Goal: Find specific page/section: Find specific page/section

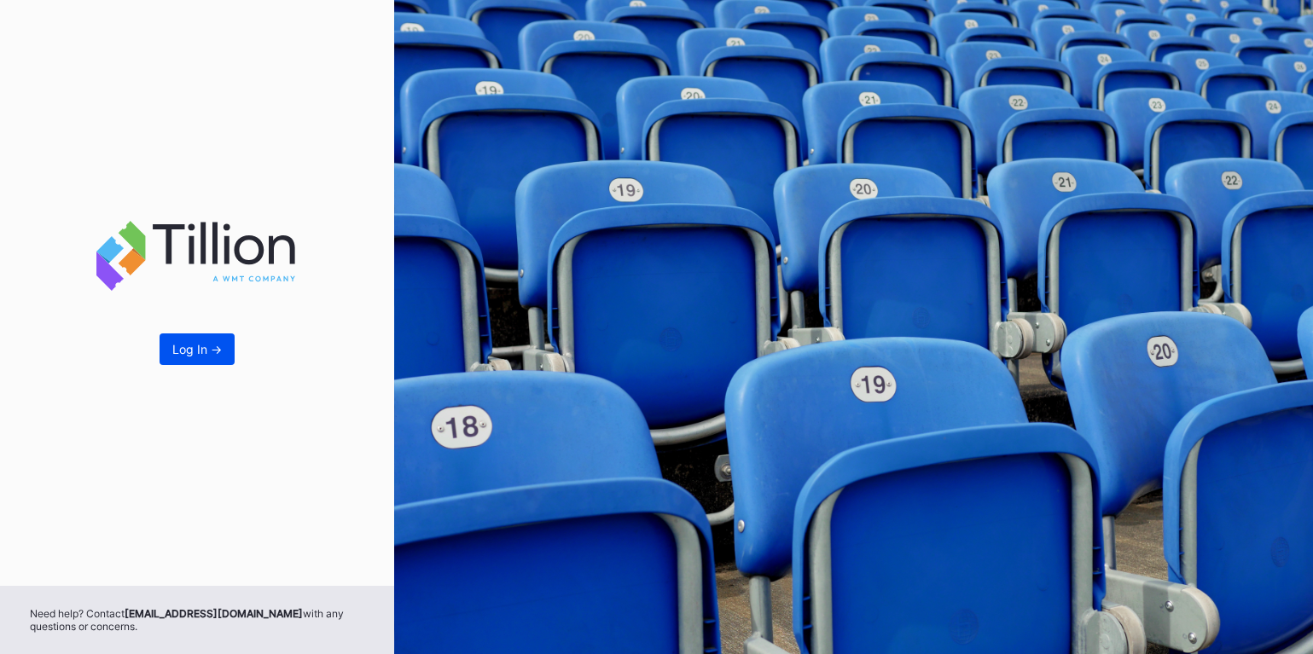
click at [207, 350] on div "Log In ->" at bounding box center [196, 349] width 49 height 15
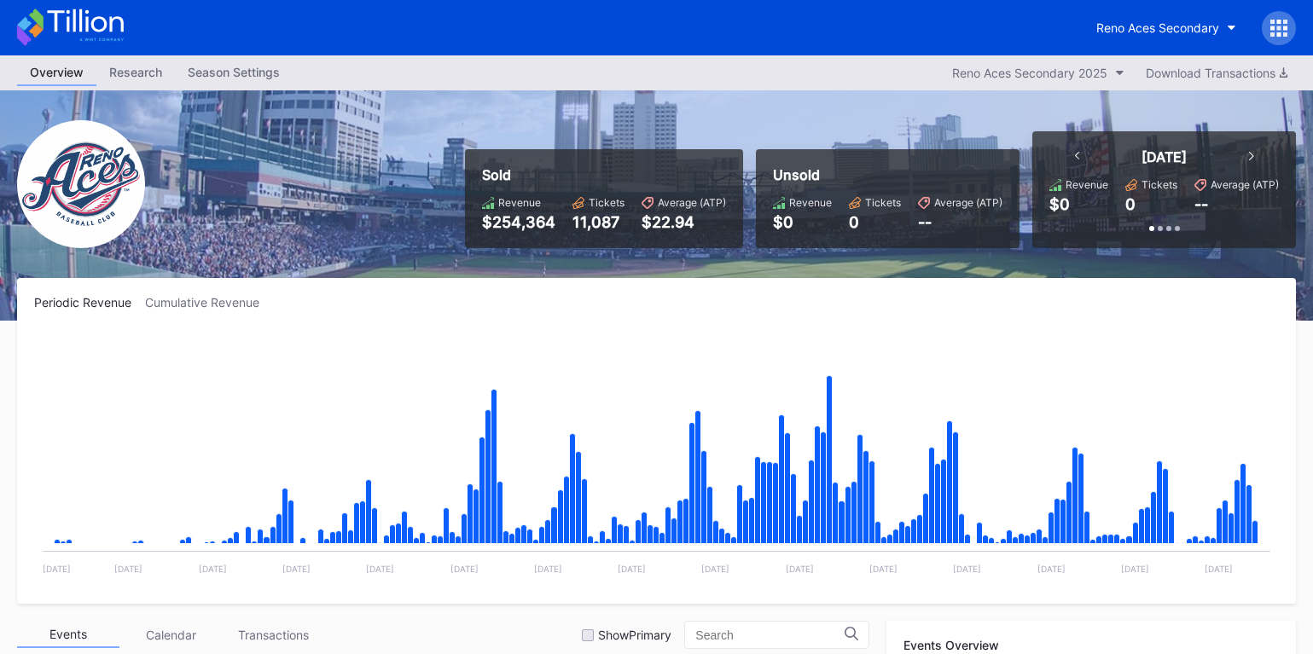
click at [1287, 40] on div at bounding box center [1279, 28] width 34 height 34
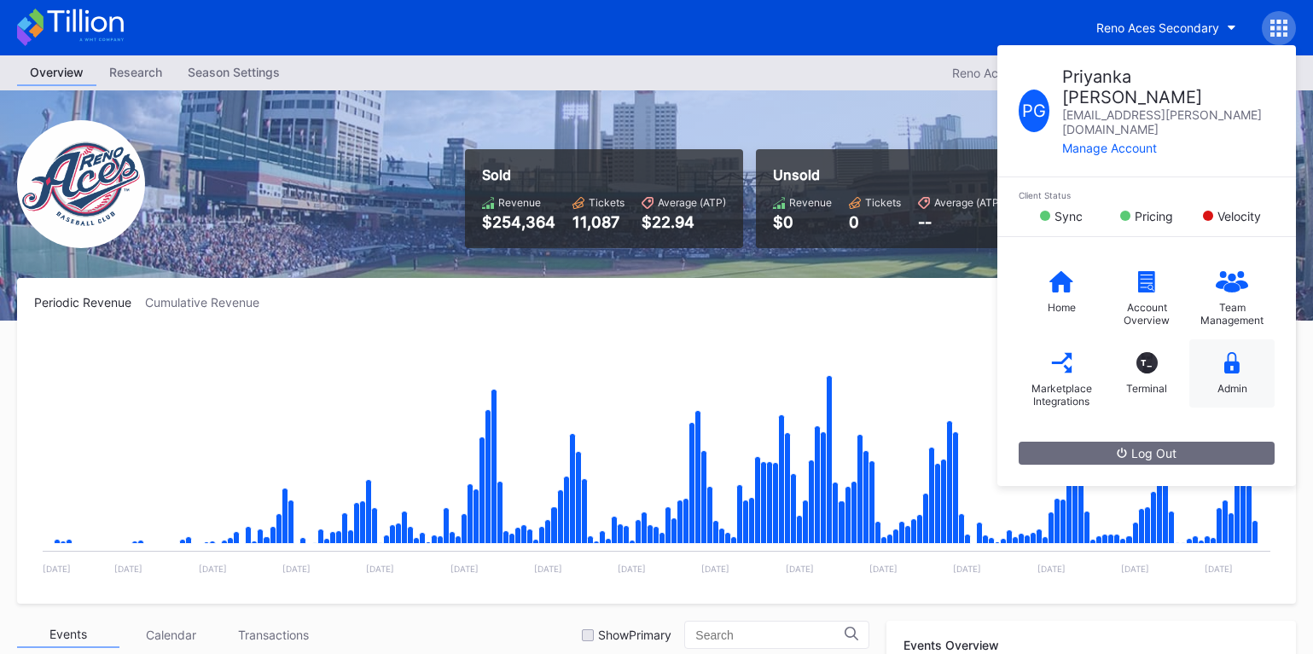
click at [1224, 352] on icon at bounding box center [1231, 362] width 15 height 21
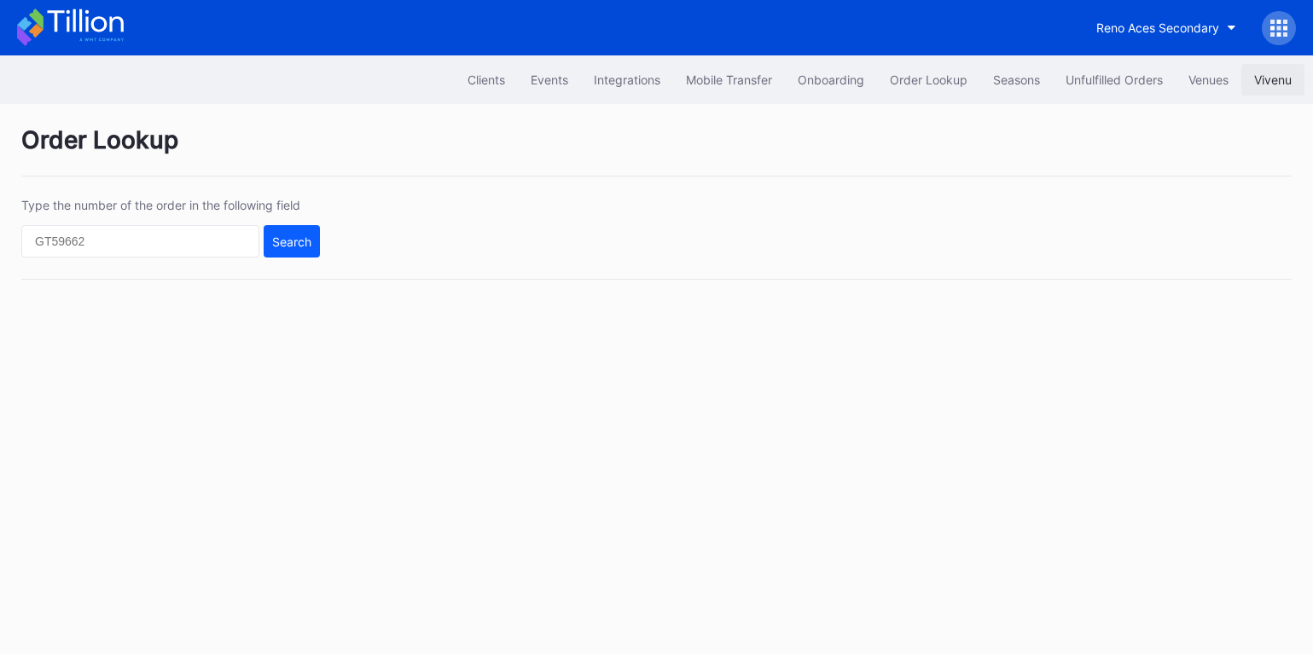
click at [1274, 73] on div "Vivenu" at bounding box center [1273, 80] width 38 height 15
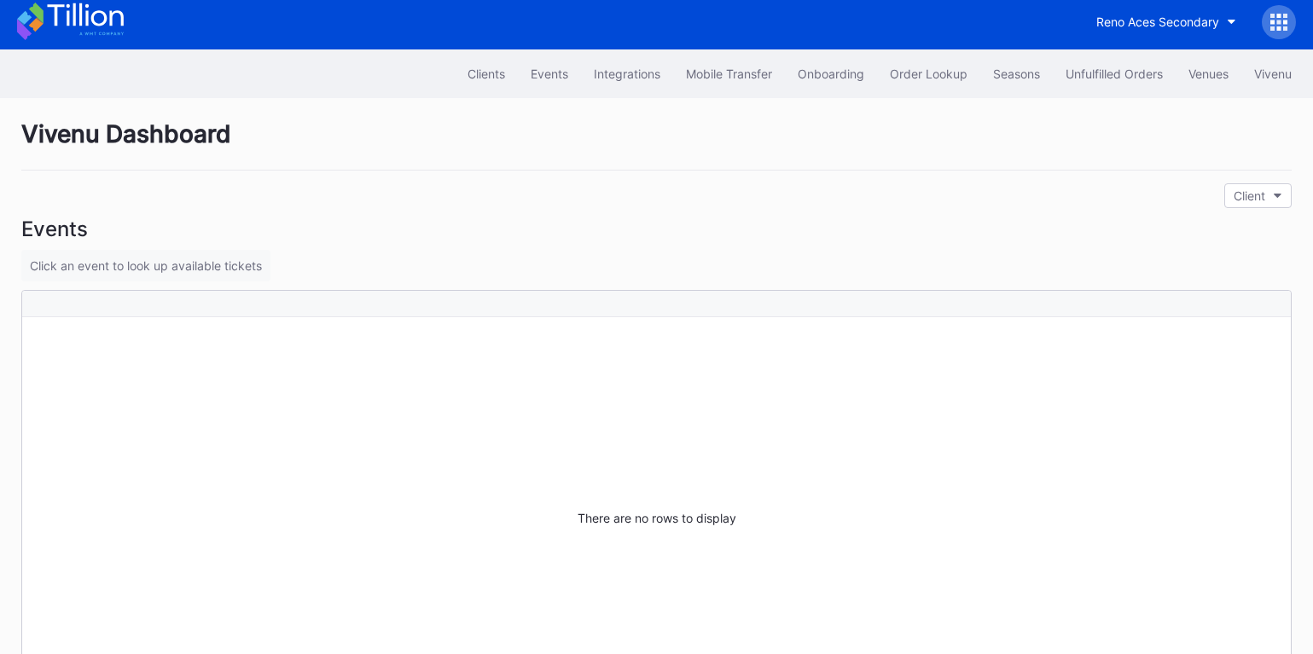
scroll to position [11, 0]
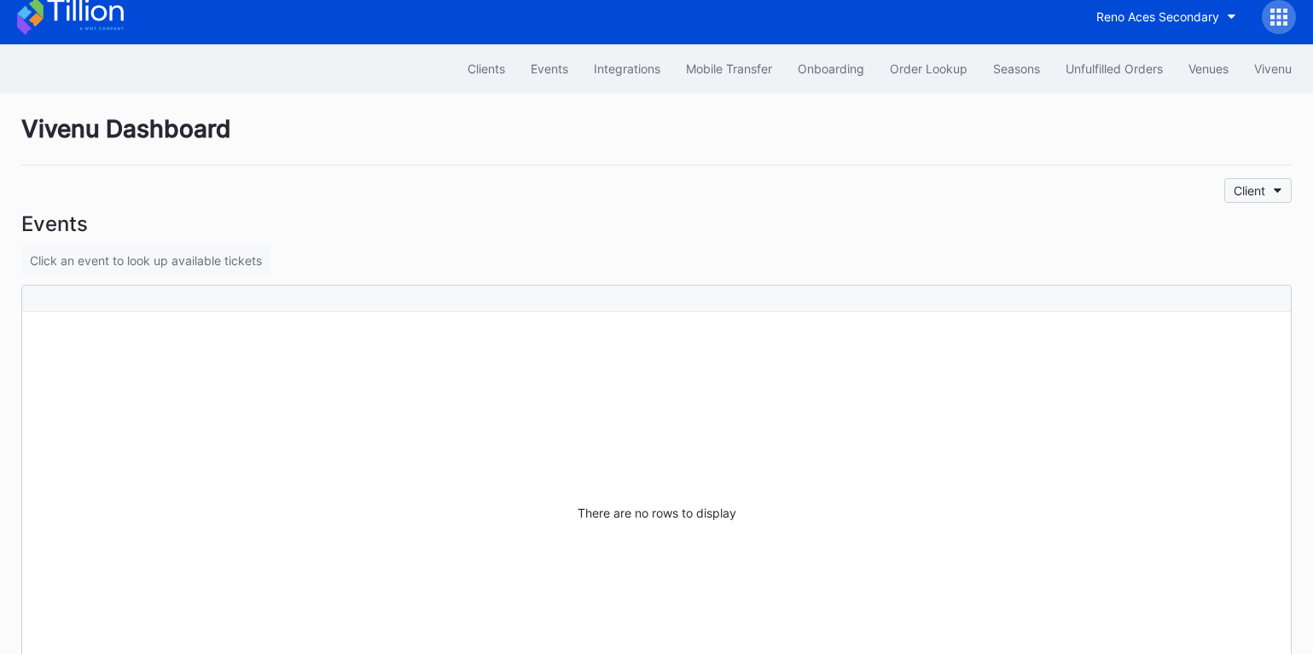
click at [1257, 190] on div "Client" at bounding box center [1250, 190] width 32 height 15
click at [1172, 259] on div "Revel Stanford Football Secondary" at bounding box center [1180, 266] width 194 height 15
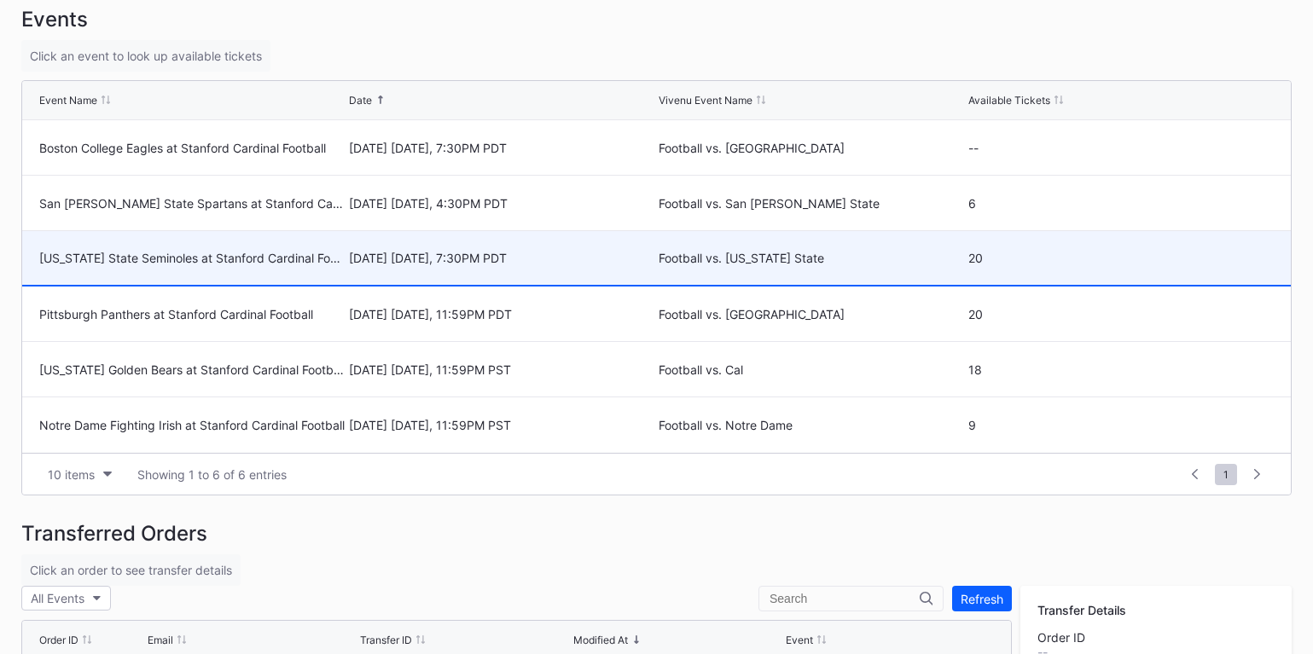
scroll to position [243, 0]
